Goal: Find specific page/section: Find specific page/section

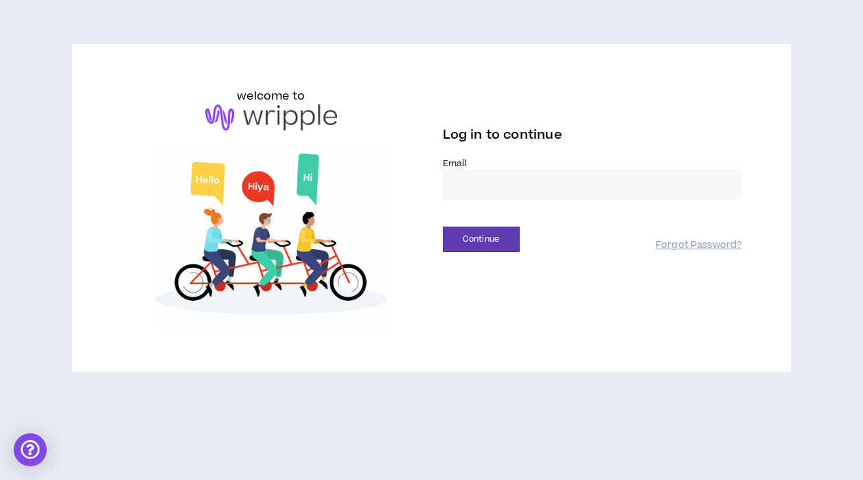
click at [501, 185] on input "email" at bounding box center [592, 185] width 299 height 30
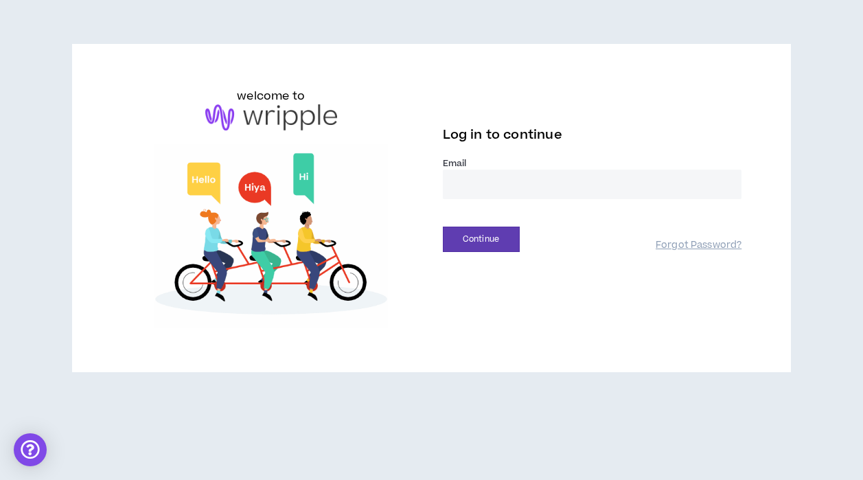
click at [404, 309] on img at bounding box center [271, 236] width 299 height 185
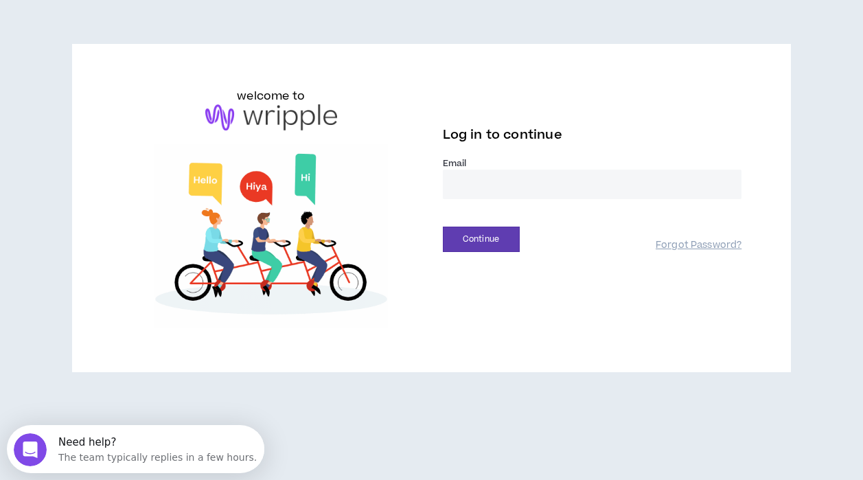
click at [515, 175] on input "email" at bounding box center [592, 185] width 299 height 30
type input "**********"
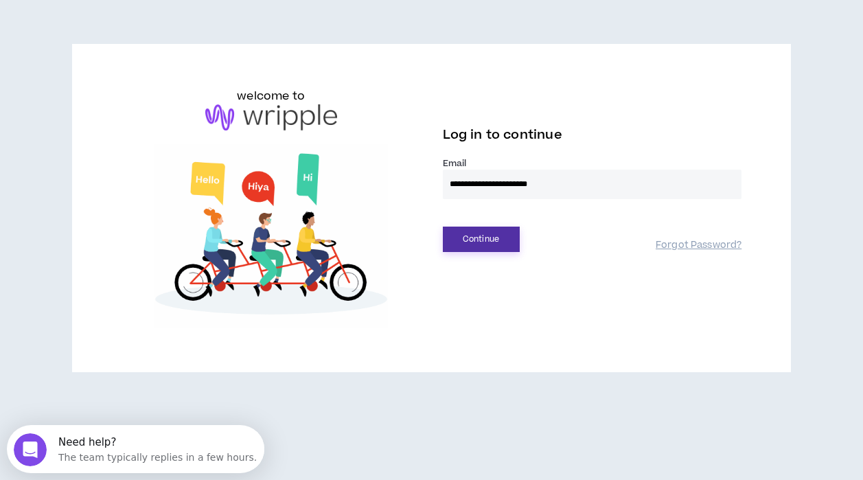
click at [479, 240] on button "Continue" at bounding box center [481, 239] width 77 height 25
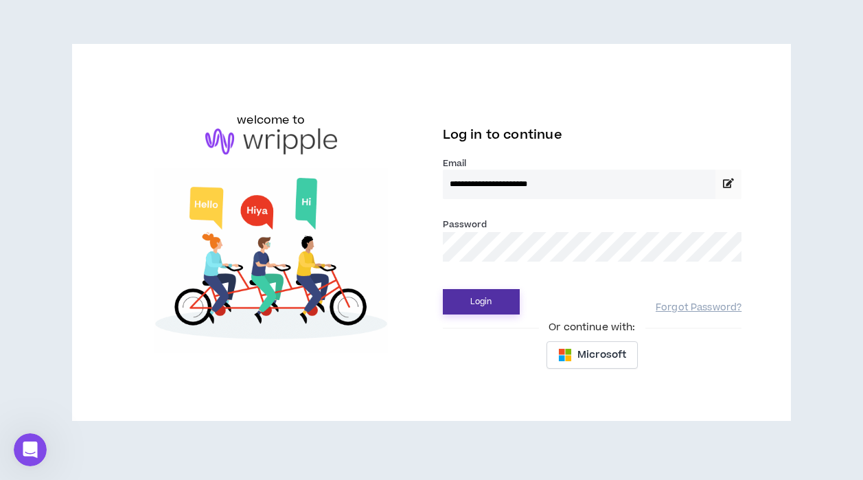
click at [491, 308] on button "Login" at bounding box center [481, 301] width 77 height 25
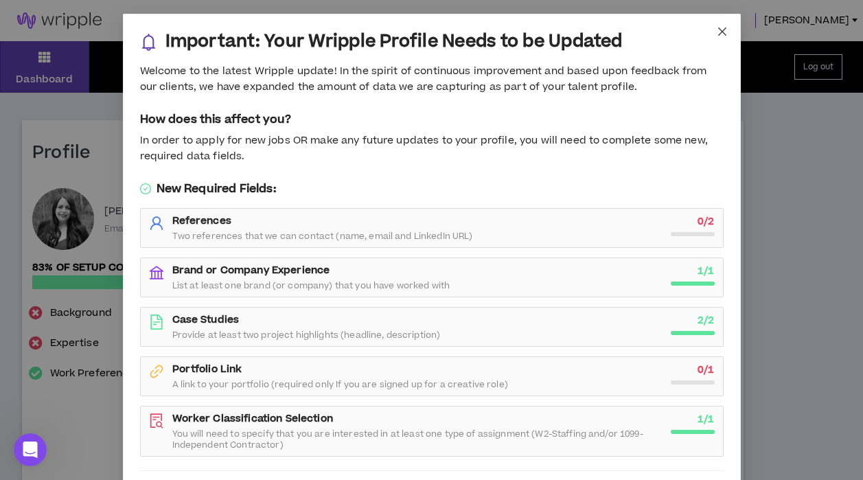
click at [716, 32] on span "Close" at bounding box center [722, 32] width 37 height 37
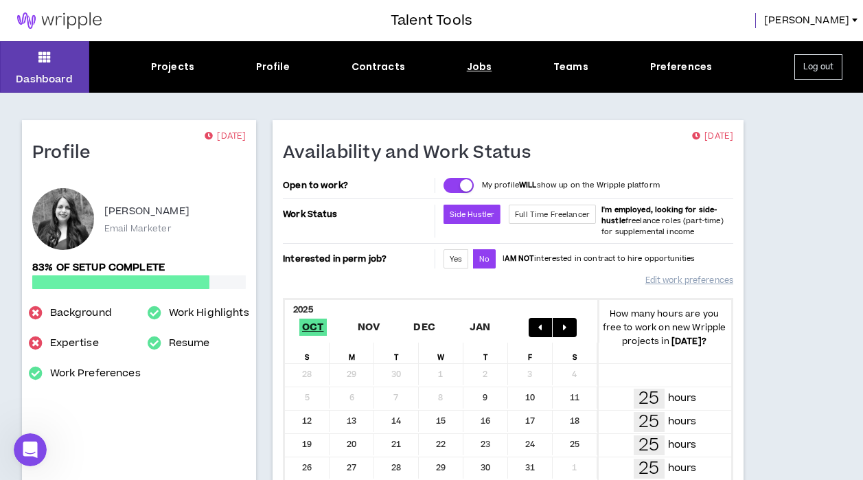
click at [474, 68] on div "Jobs" at bounding box center [479, 67] width 25 height 14
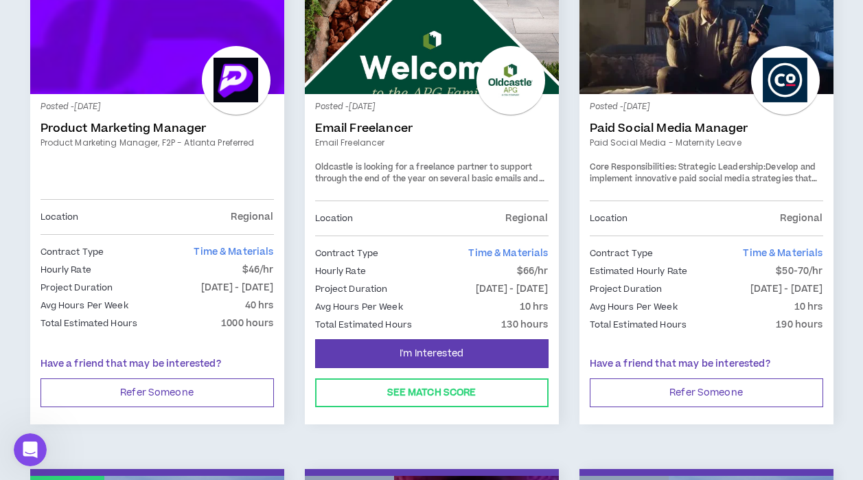
scroll to position [1841, 0]
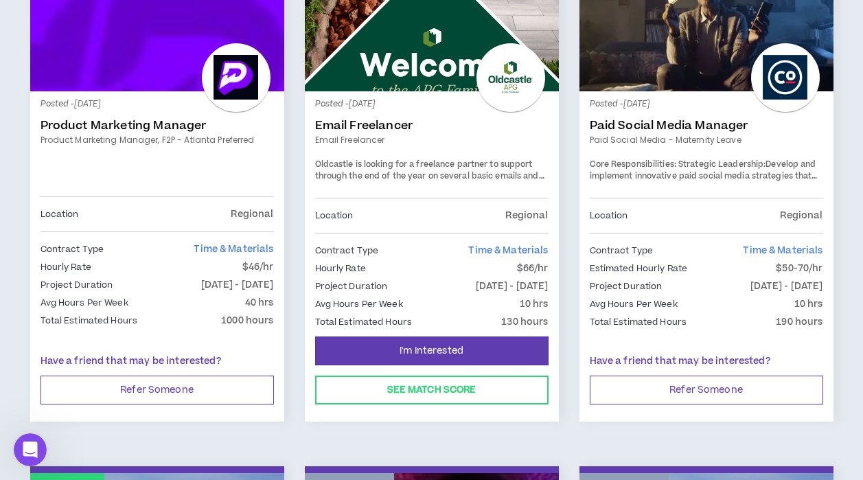
click at [382, 130] on link "Email Freelancer" at bounding box center [431, 126] width 233 height 14
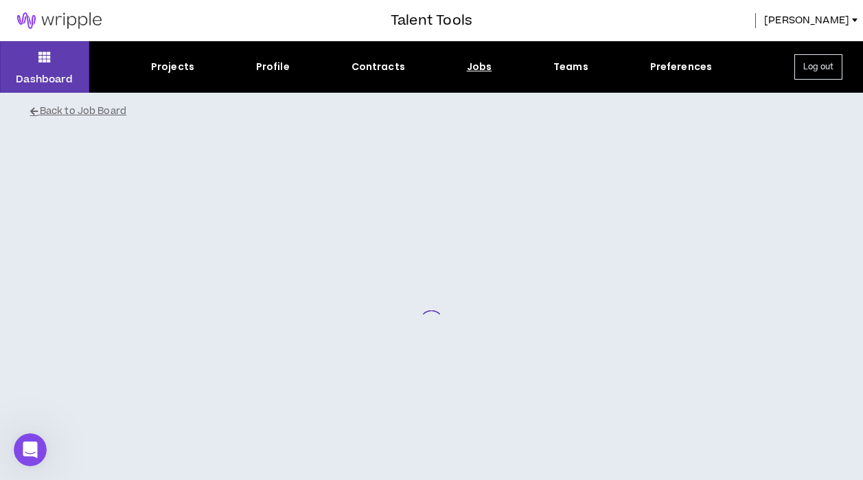
click at [382, 130] on div "Back to Job Board" at bounding box center [432, 314] width 824 height 442
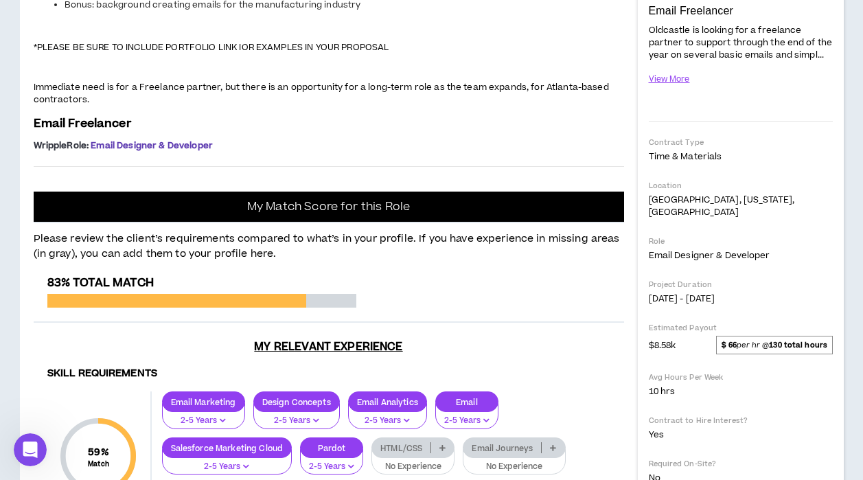
scroll to position [264, 0]
